Goal: Task Accomplishment & Management: Manage account settings

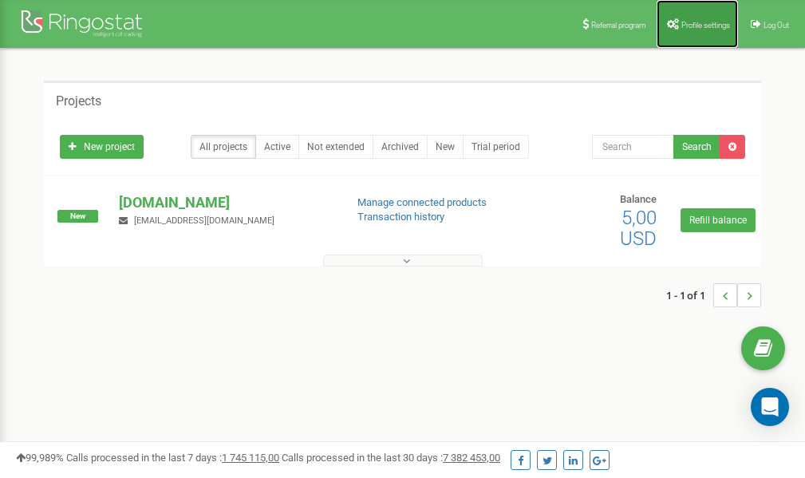
click at [692, 28] on span "Profile settings" at bounding box center [705, 25] width 49 height 9
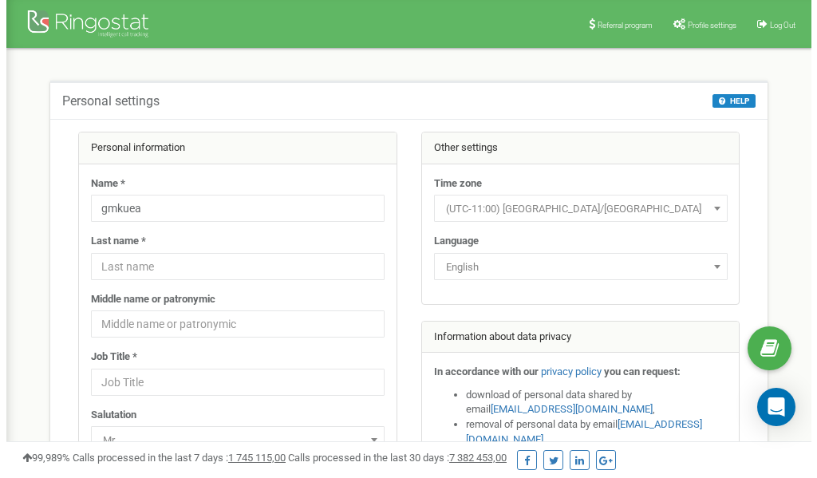
scroll to position [80, 0]
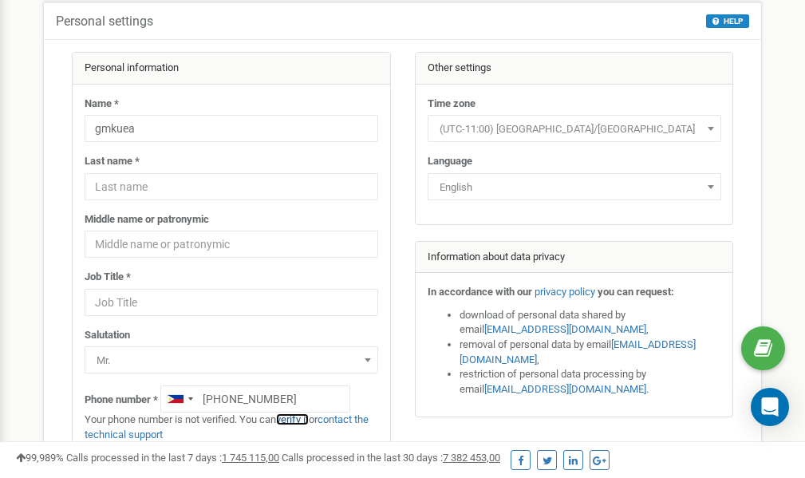
click at [299, 418] on link "verify it" at bounding box center [292, 419] width 33 height 12
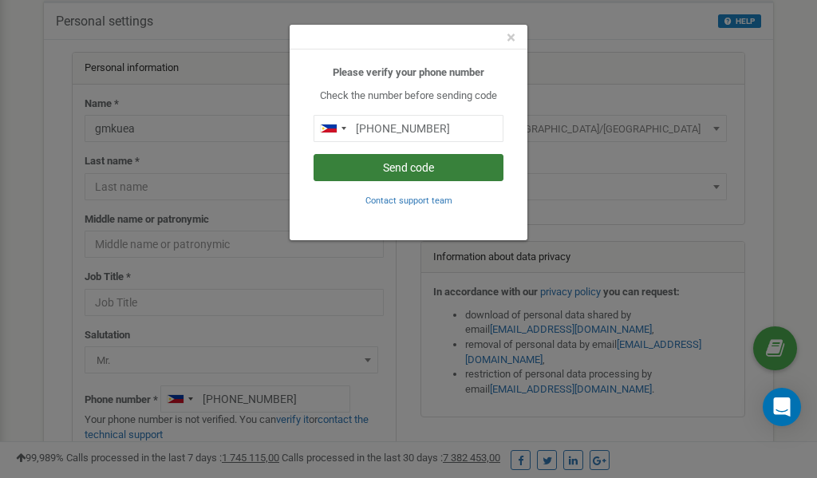
click at [432, 168] on button "Send code" at bounding box center [408, 167] width 190 height 27
